Goal: Task Accomplishment & Management: Manage account settings

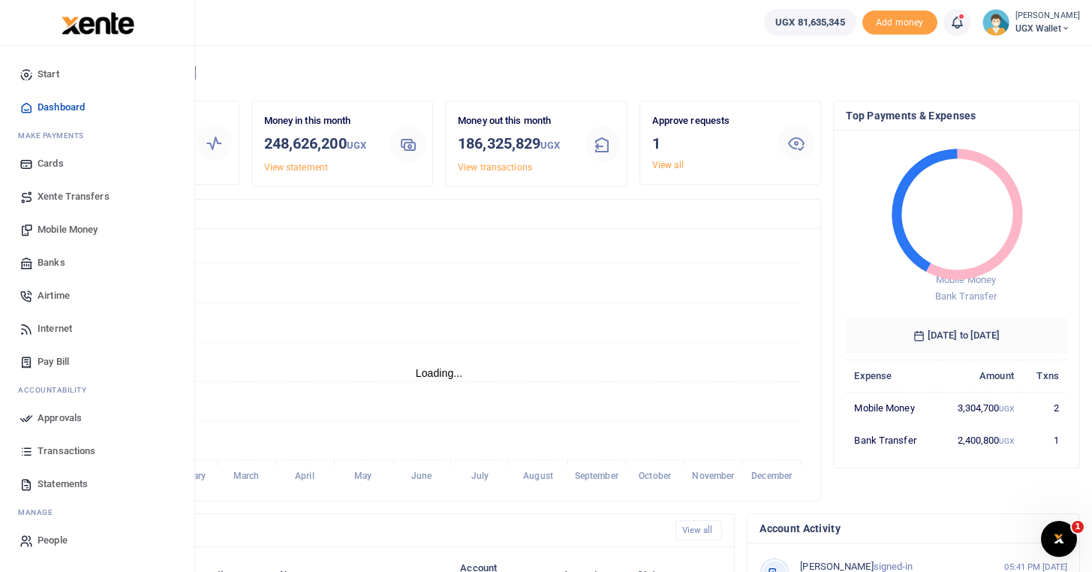
click at [71, 427] on link "Approvals" at bounding box center [97, 418] width 170 height 33
click at [55, 420] on span "Approvals" at bounding box center [60, 418] width 44 height 15
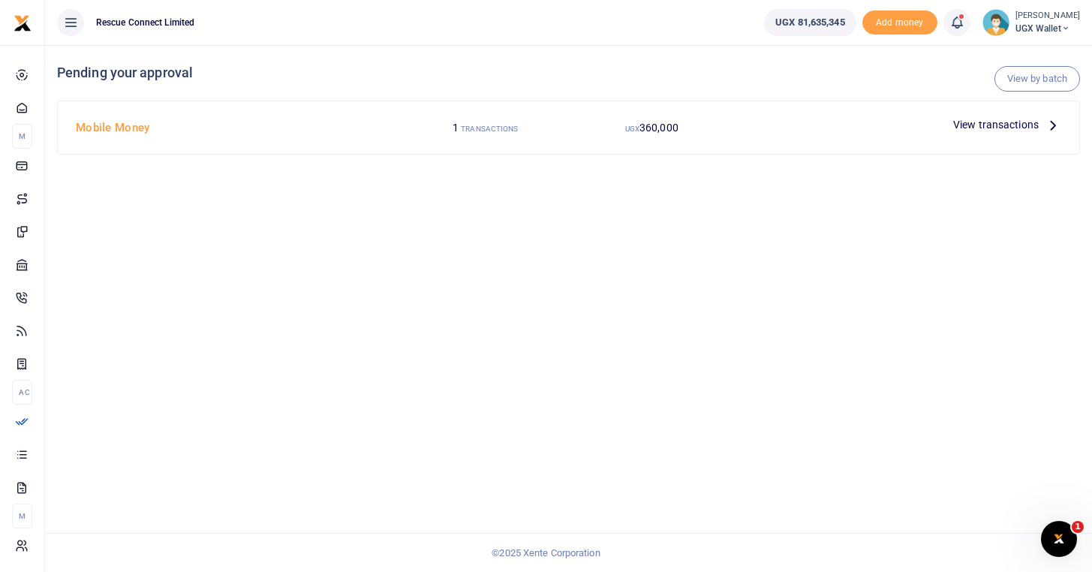
click at [984, 120] on span "View transactions" at bounding box center [996, 124] width 86 height 17
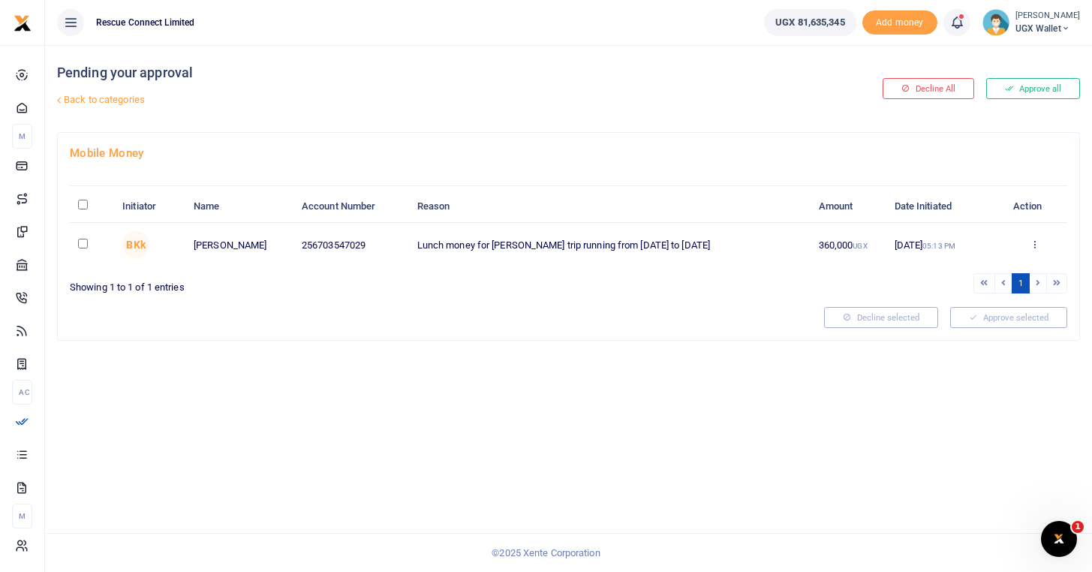
click at [83, 243] on input "checkbox" at bounding box center [83, 244] width 10 height 10
checkbox input "true"
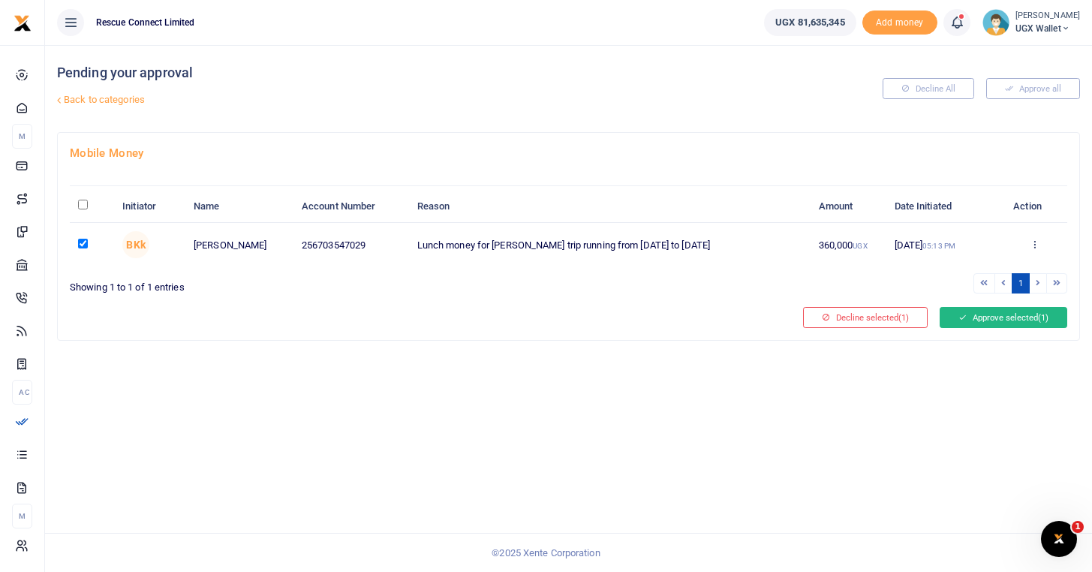
click at [997, 327] on button "Approve selected (1)" at bounding box center [1004, 317] width 128 height 21
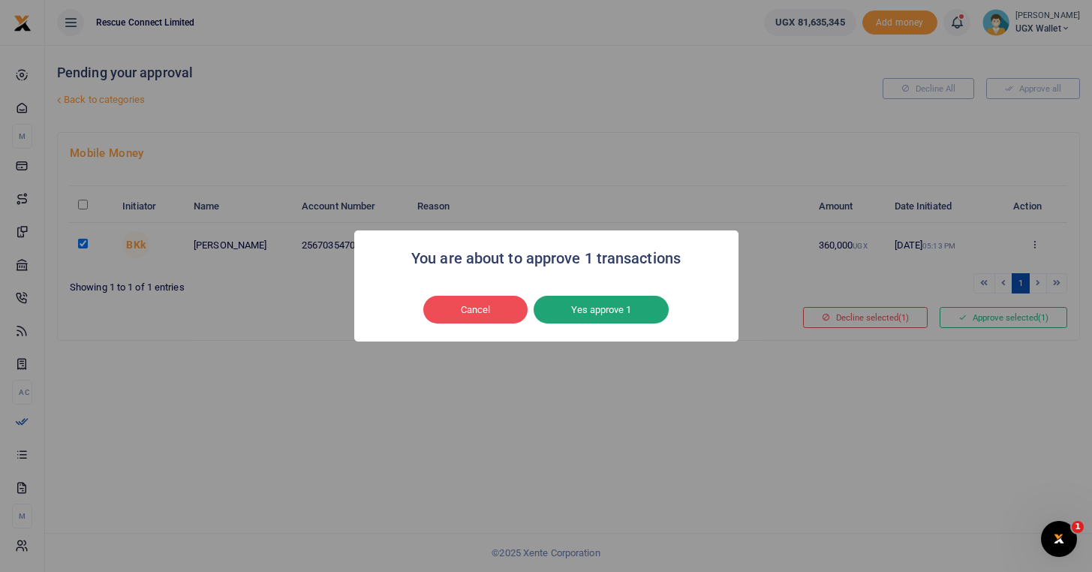
click at [622, 309] on button "Yes approve 1" at bounding box center [601, 310] width 135 height 29
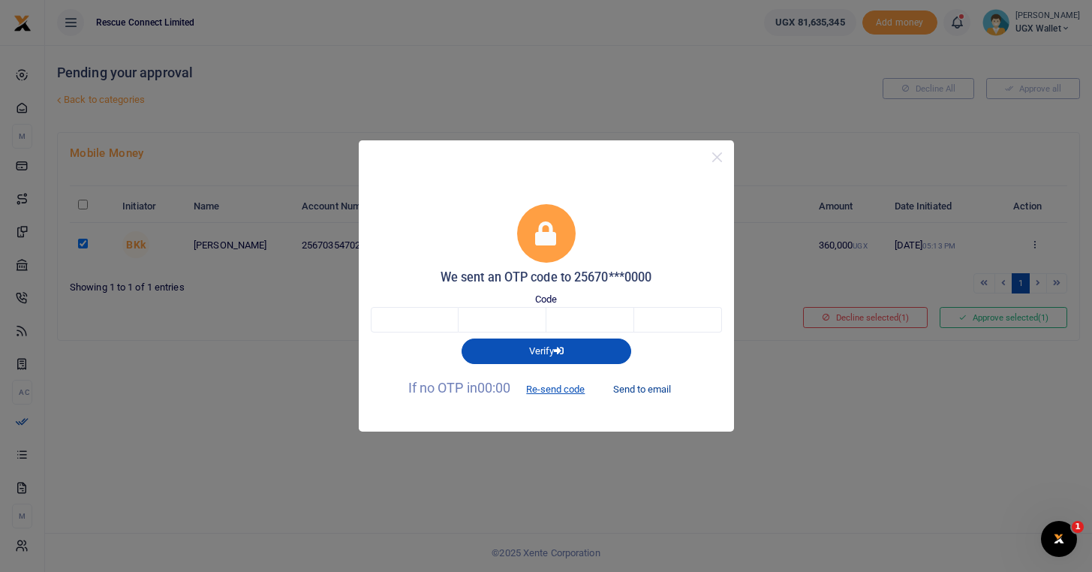
click at [640, 390] on button "Send to email" at bounding box center [642, 389] width 83 height 26
click at [431, 327] on input "text" at bounding box center [415, 320] width 88 height 26
type input "1"
type input "6"
type input "4"
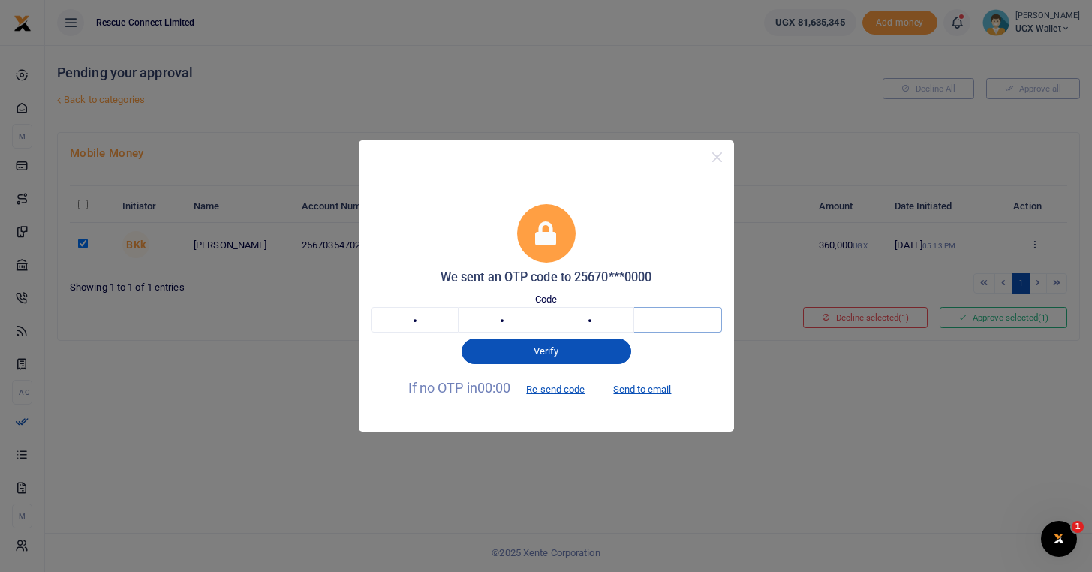
type input "0"
